Goal: Information Seeking & Learning: Learn about a topic

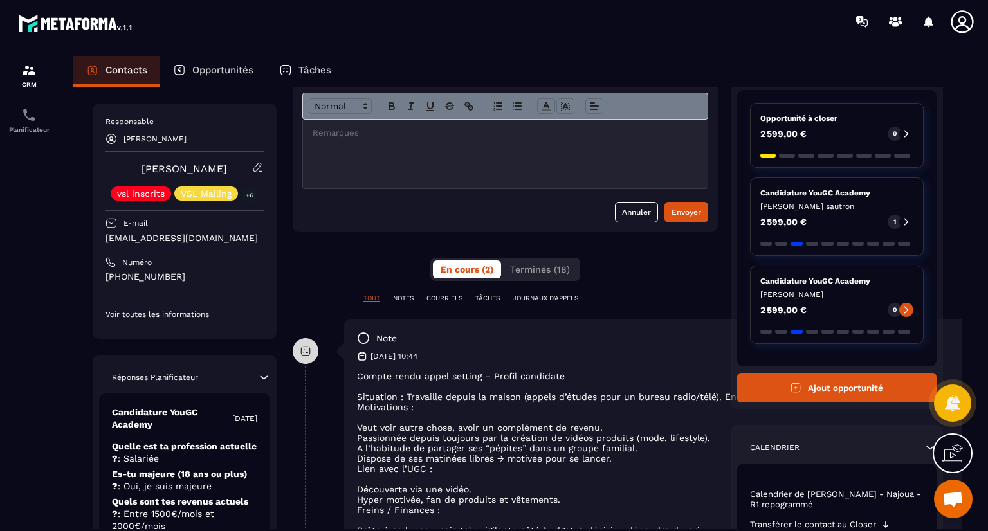
scroll to position [122, 0]
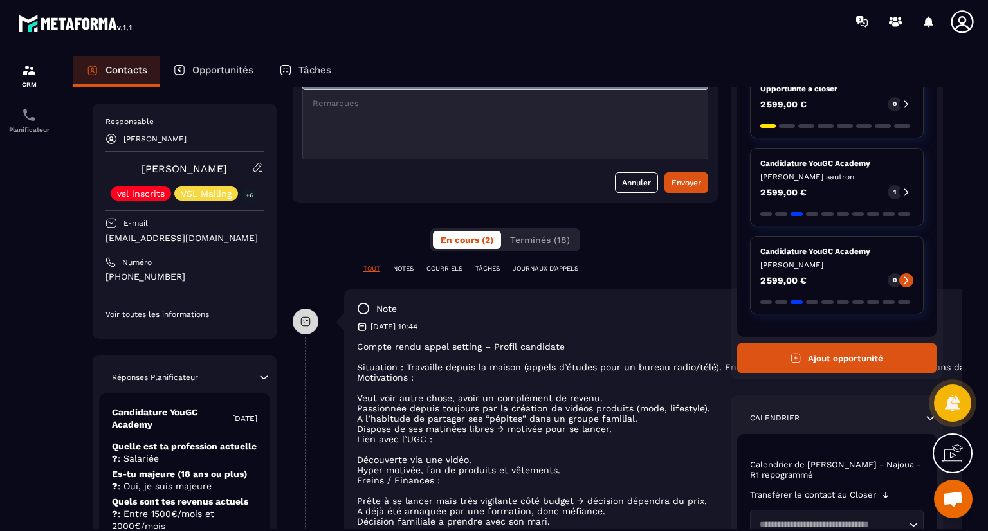
drag, startPoint x: 583, startPoint y: 443, endPoint x: 578, endPoint y: 474, distance: 31.3
click at [578, 474] on div "note [DATE] 10:44 Compte rendu appel setting – Profil candidate Situation : Tra…" at bounding box center [745, 419] width 803 height 261
click at [605, 456] on li "Découverte via une vidéo." at bounding box center [745, 460] width 777 height 10
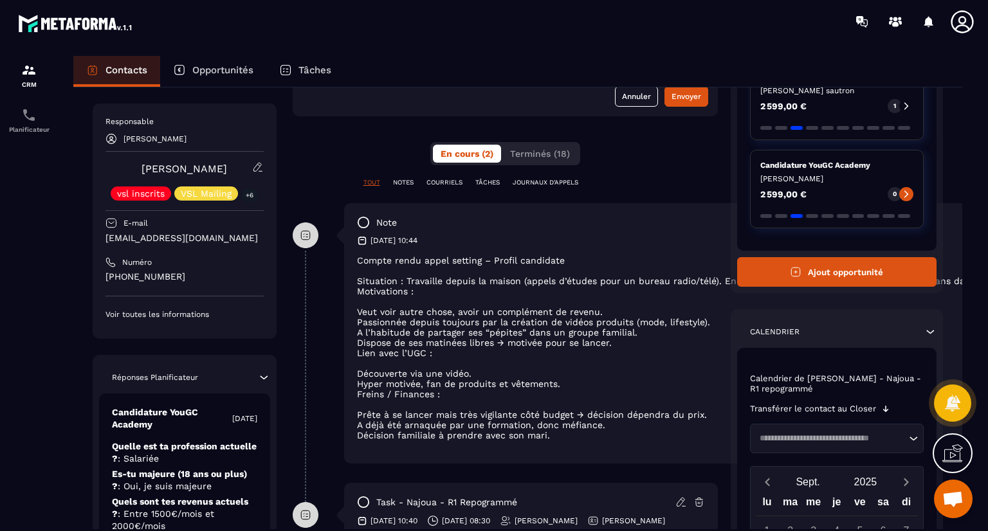
scroll to position [219, 0]
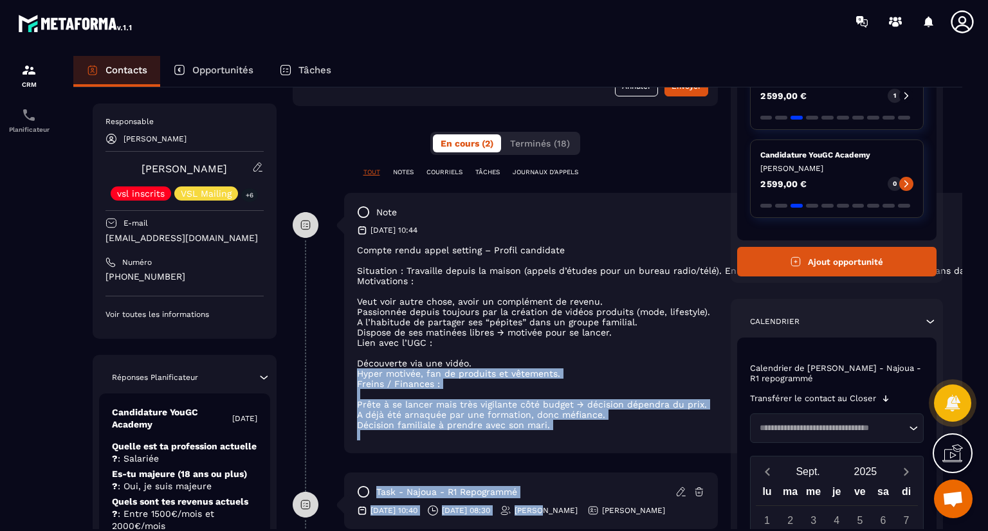
drag, startPoint x: 605, startPoint y: 456, endPoint x: 587, endPoint y: 510, distance: 56.8
click at [587, 510] on div "**********" at bounding box center [505, 337] width 425 height 825
click at [582, 464] on div "note [DATE] 10:44 Compte rendu appel setting – Profil candidate Situation : Tra…" at bounding box center [505, 333] width 425 height 280
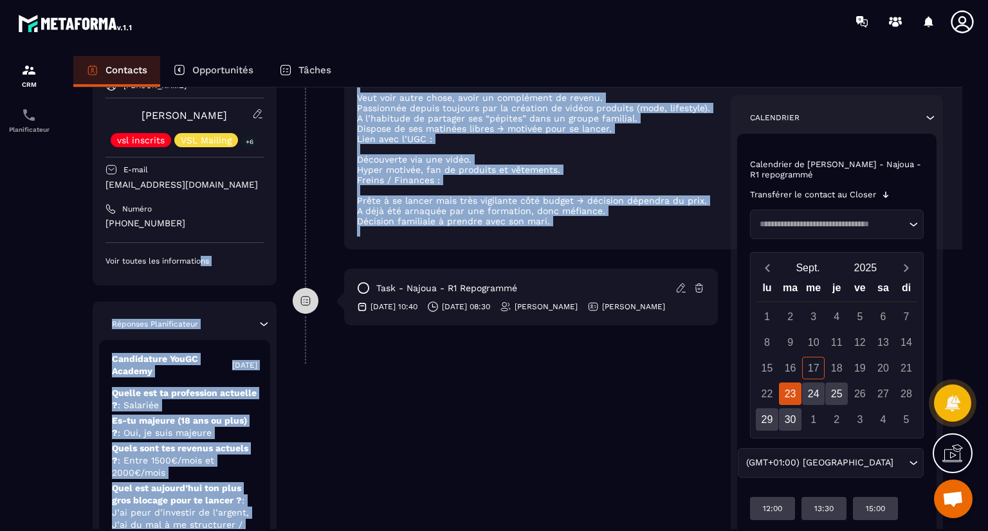
scroll to position [477, 0]
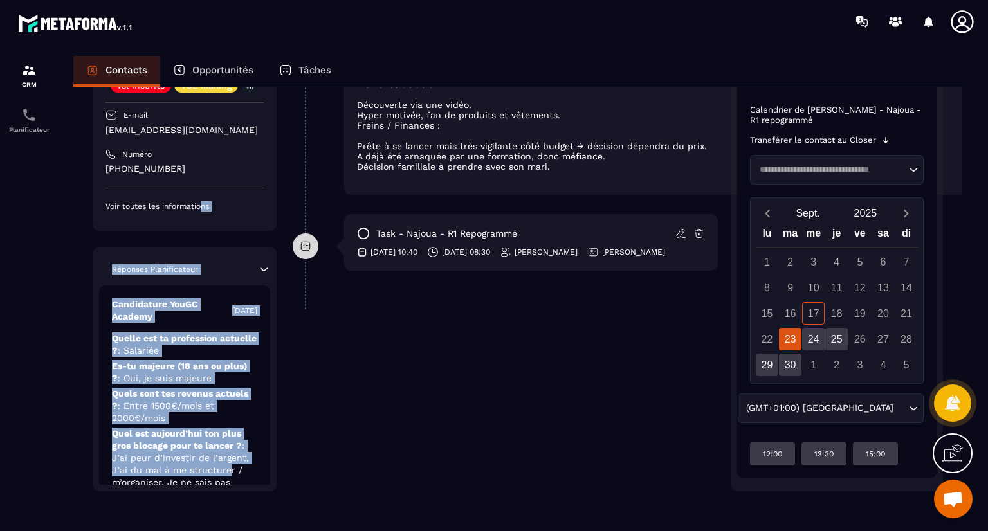
drag, startPoint x: 201, startPoint y: 304, endPoint x: 219, endPoint y: 434, distance: 131.2
click at [219, 434] on div "Responsable [PERSON_NAME] [PERSON_NAME] vsl inscrits VSL Mailing +6 E-mail [EMA…" at bounding box center [185, 243] width 184 height 496
click at [219, 434] on p "Quel est [DATE] ton plus gros blocage pour te lancer ? : J’ai peur d’investir d…" at bounding box center [184, 464] width 145 height 73
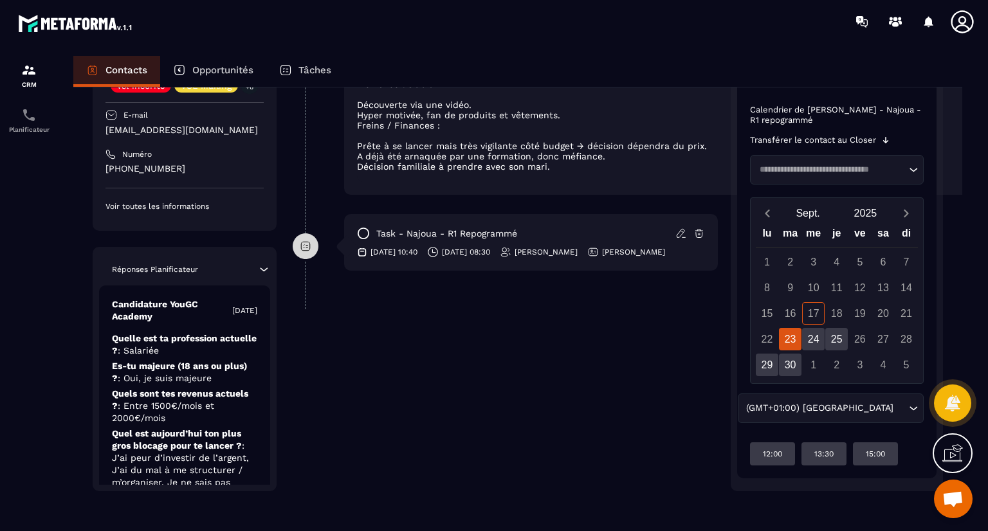
click at [219, 434] on p "Quel est [DATE] ton plus gros blocage pour te lancer ? : J’ai peur d’investir d…" at bounding box center [184, 464] width 145 height 73
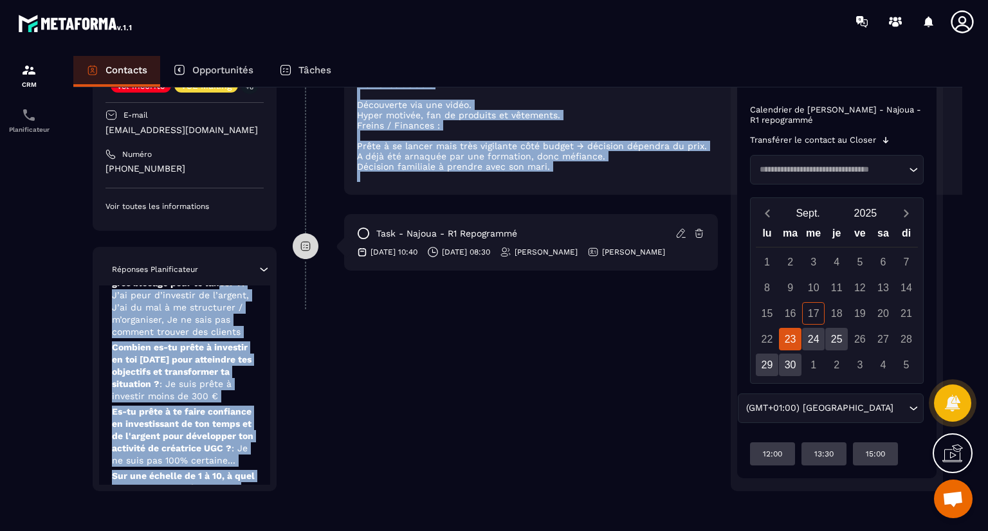
scroll to position [194, 0]
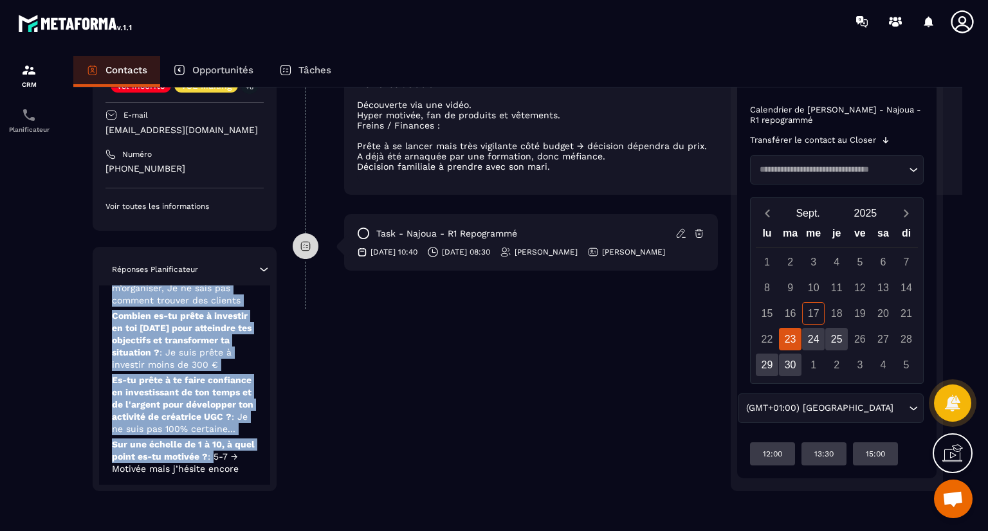
drag, startPoint x: 219, startPoint y: 434, endPoint x: 216, endPoint y: 444, distance: 10.6
click at [216, 444] on div "Candidature YouGC Academy [DATE] Quelle est ta profession actuelle ? : Salariée…" at bounding box center [184, 291] width 171 height 400
click at [257, 340] on p "Combien es-tu prête à investir en toi [DATE] pour atteindre tes objectifs et tr…" at bounding box center [184, 340] width 145 height 61
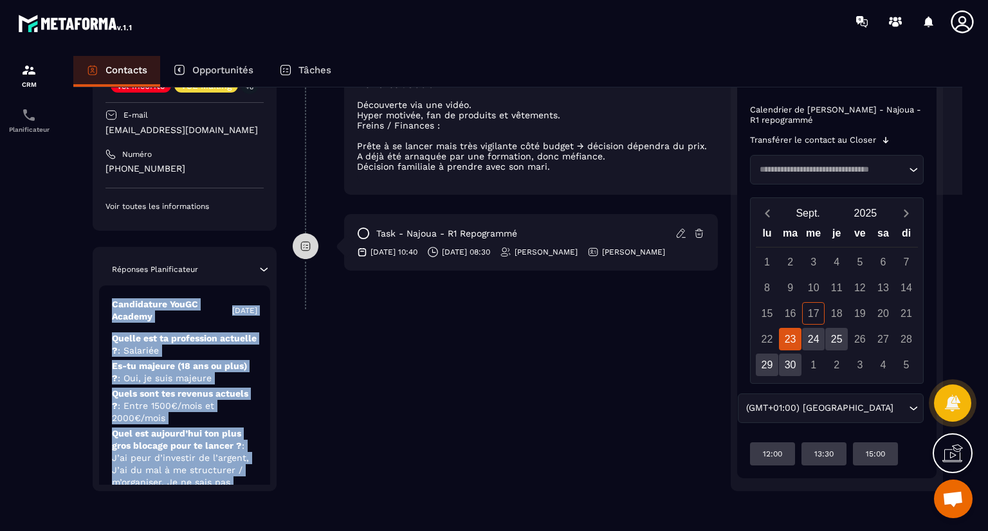
drag, startPoint x: 224, startPoint y: 457, endPoint x: 245, endPoint y: 248, distance: 210.1
click at [245, 248] on div "Réponses Planificateur Candidature YouGC Academy [DATE] Quelle est ta professio…" at bounding box center [185, 369] width 184 height 244
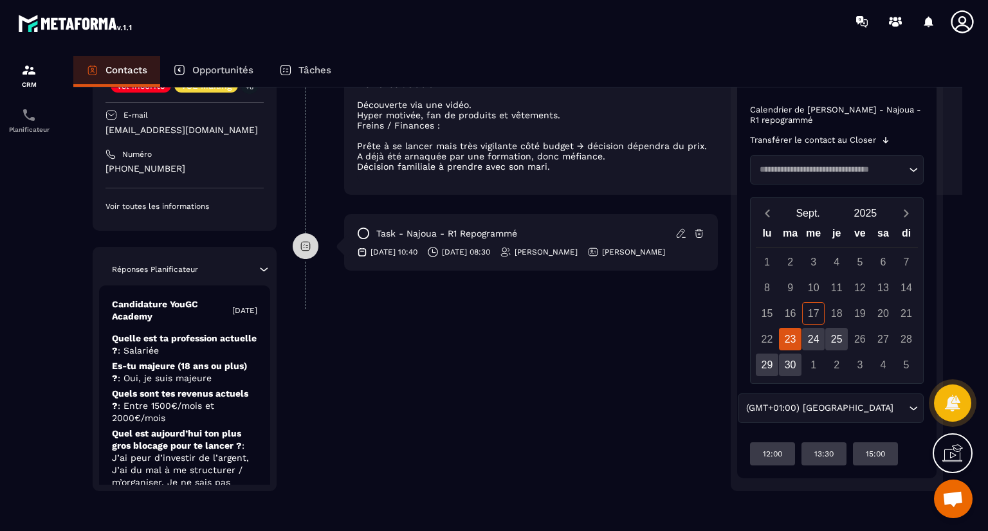
click at [347, 374] on div "**********" at bounding box center [505, 79] width 425 height 825
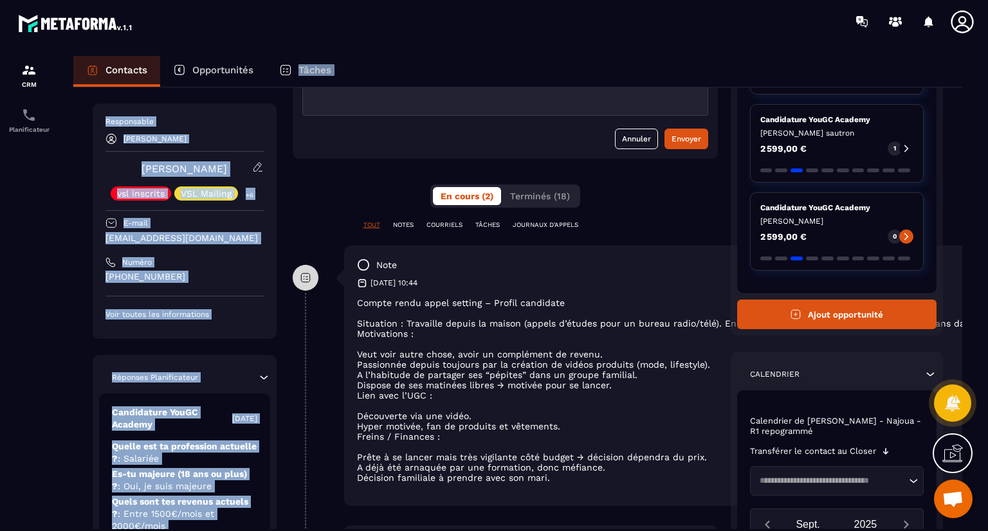
scroll to position [26, 0]
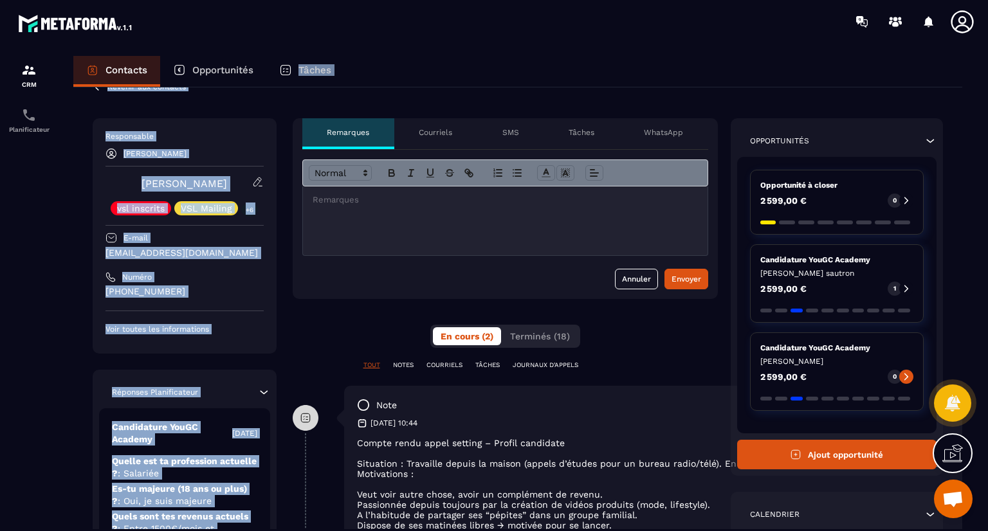
drag, startPoint x: 230, startPoint y: 412, endPoint x: 295, endPoint y: 86, distance: 332.7
click at [293, 84] on div "Contacts Opportunités Tâches Revenir aux contacts Responsable [PERSON_NAME] [PE…" at bounding box center [517, 305] width 915 height 499
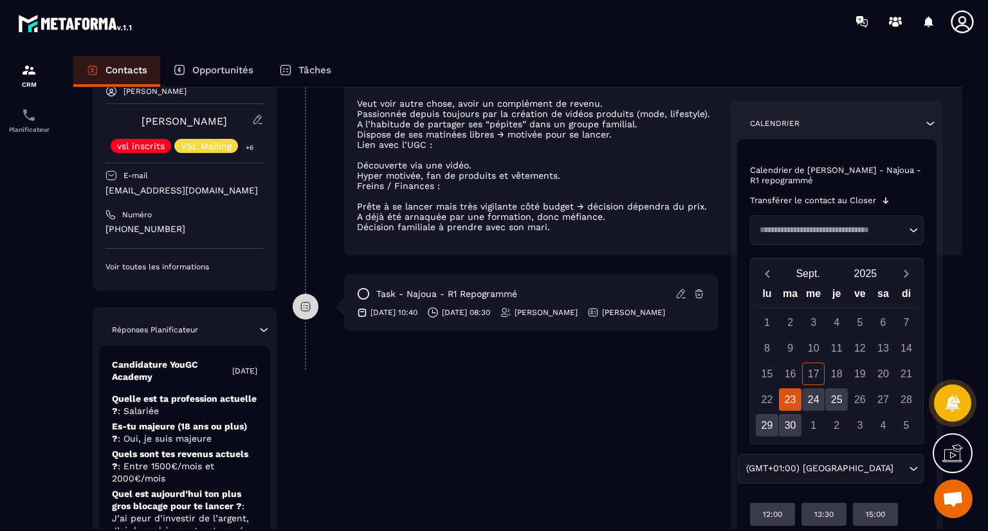
scroll to position [477, 0]
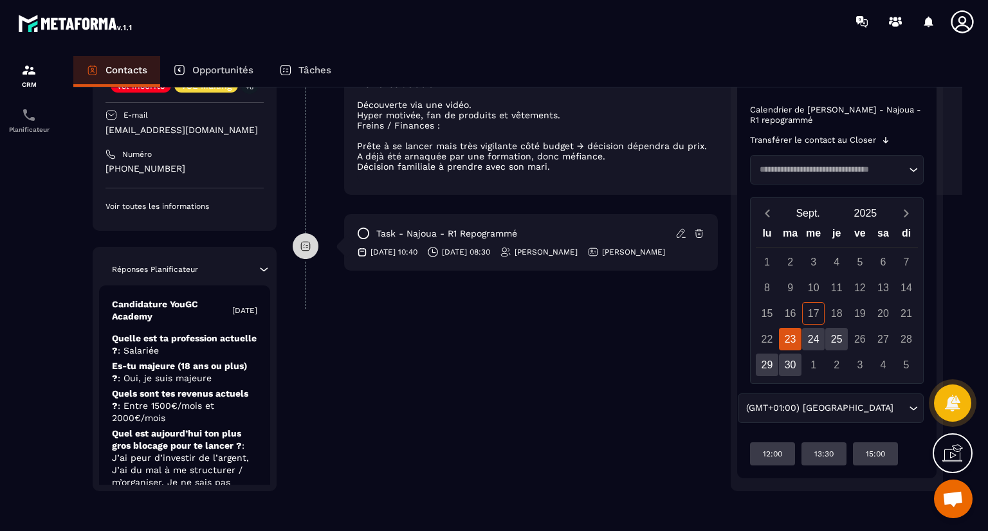
drag, startPoint x: 522, startPoint y: 423, endPoint x: 504, endPoint y: 486, distance: 66.0
click at [504, 486] on div "**********" at bounding box center [505, 79] width 425 height 825
